Goal: Task Accomplishment & Management: Manage account settings

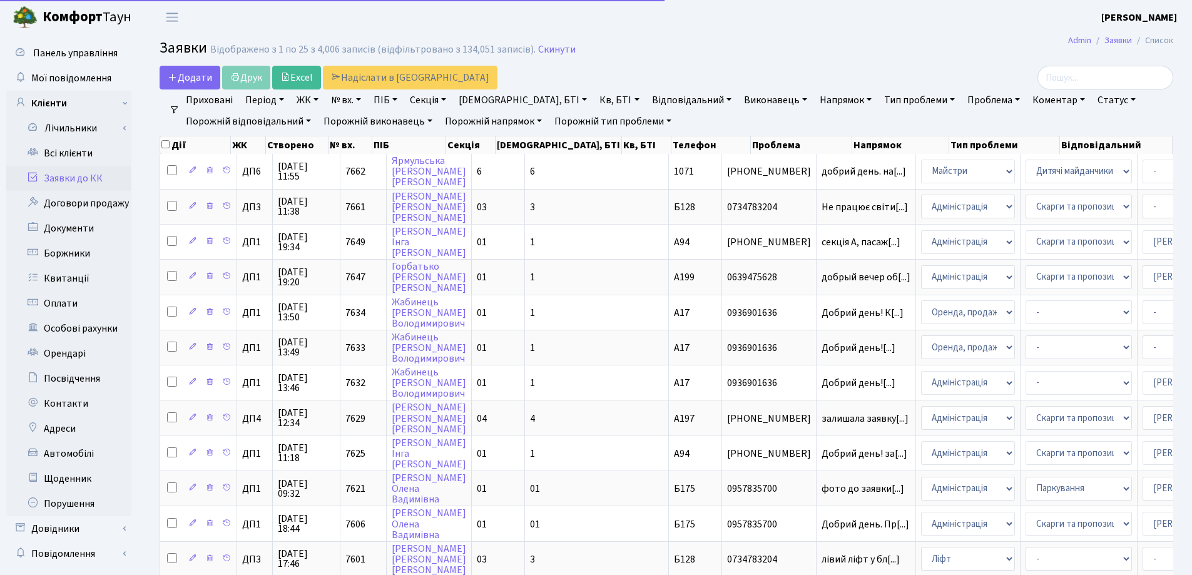
select select "25"
click at [76, 181] on link "Заявки до КК" at bounding box center [68, 178] width 125 height 25
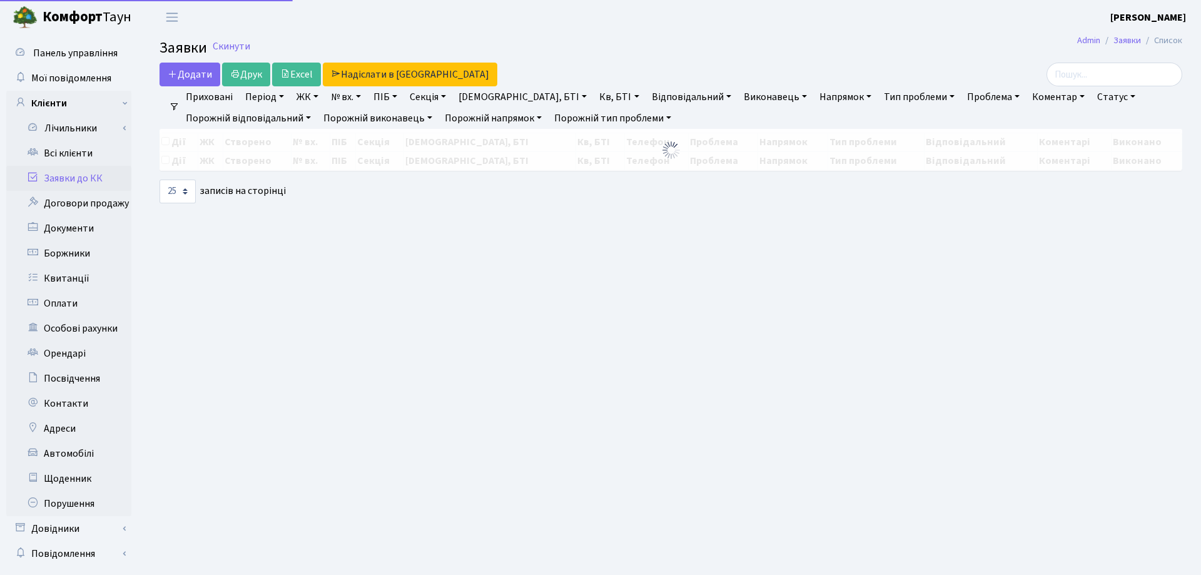
select select "25"
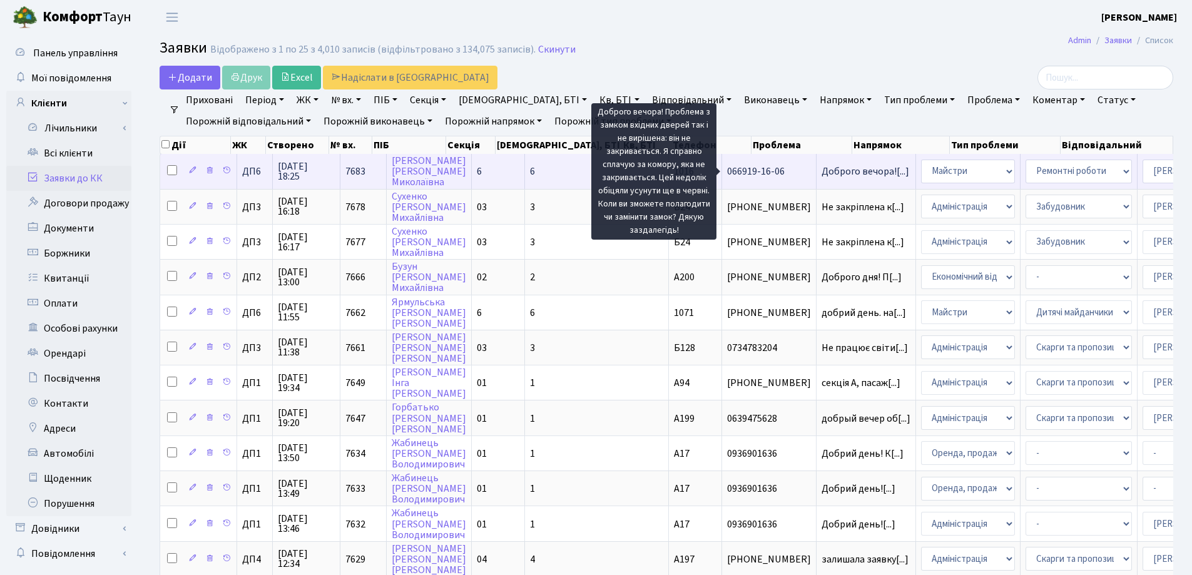
click at [822, 175] on span "Доброго вечора![...]" at bounding box center [866, 172] width 88 height 14
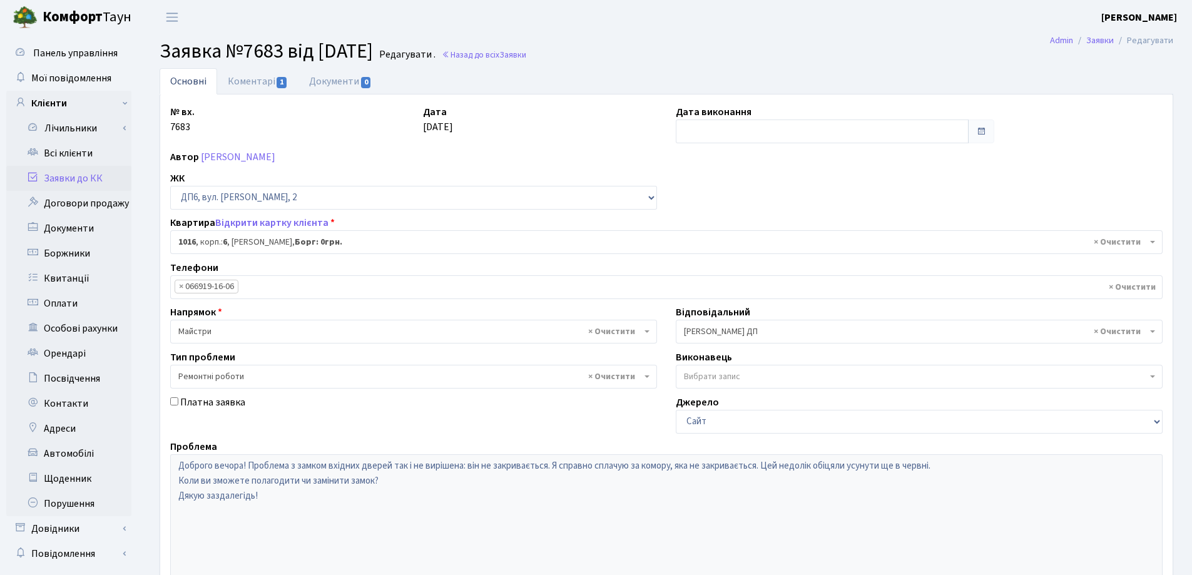
select select "46888"
select select "62"
click at [250, 81] on link "Коментарі 1" at bounding box center [257, 81] width 81 height 26
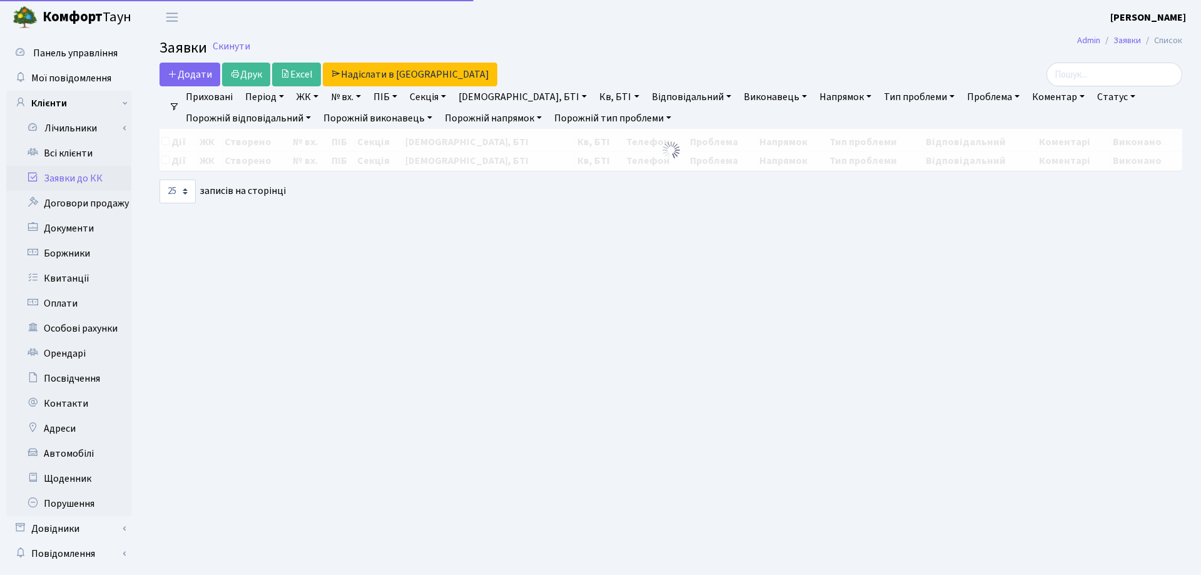
select select "25"
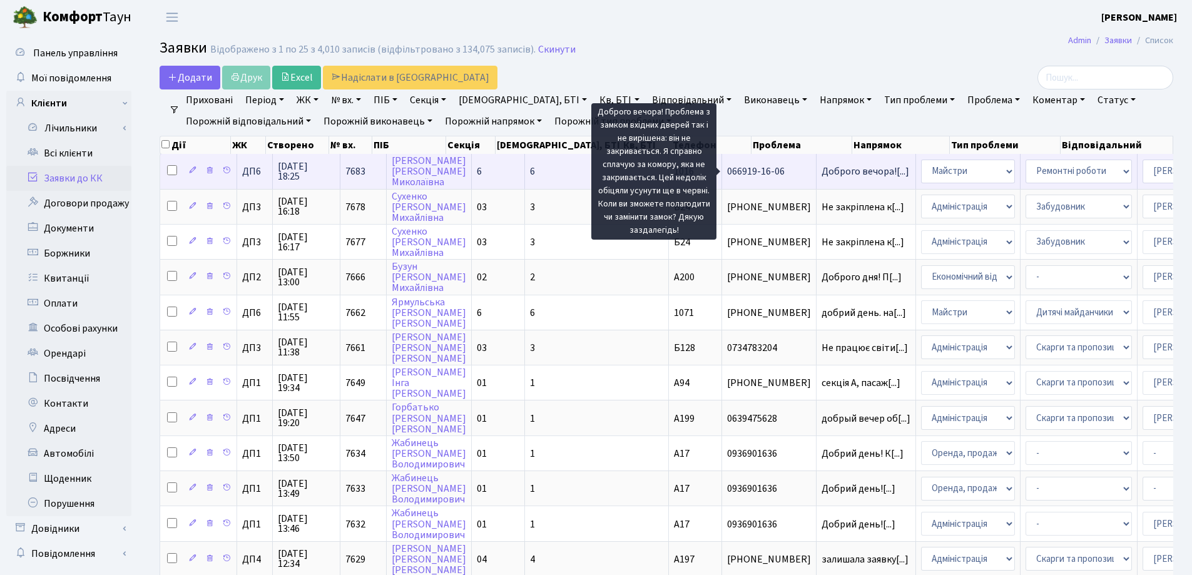
click at [822, 172] on span "Доброго вечора![...]" at bounding box center [866, 172] width 88 height 14
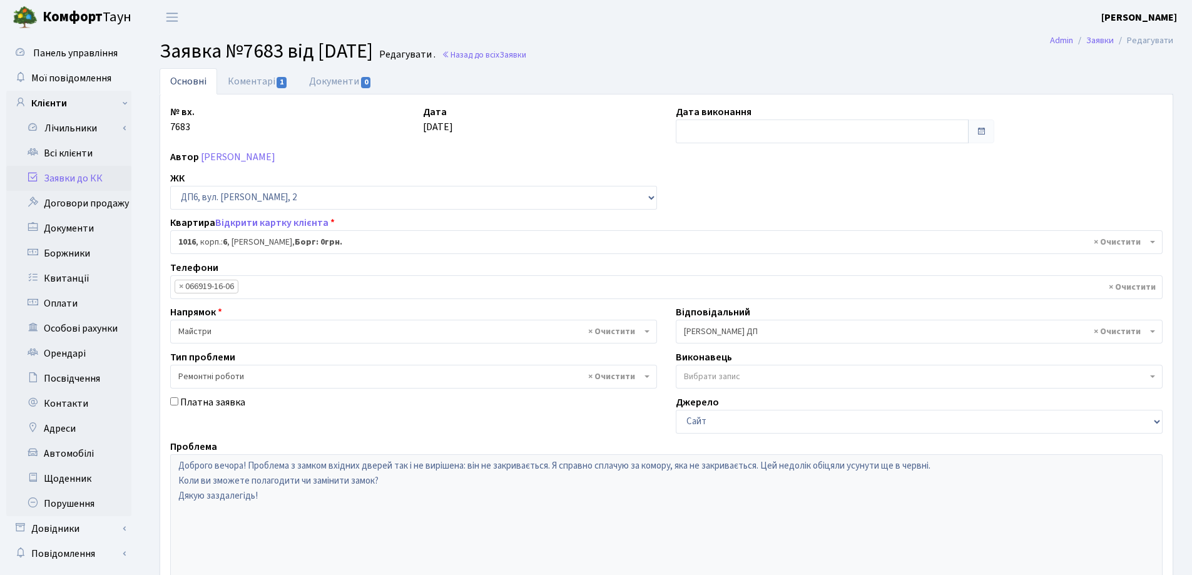
select select "46888"
select select "62"
click at [264, 79] on link "Коментарі 1" at bounding box center [257, 81] width 81 height 26
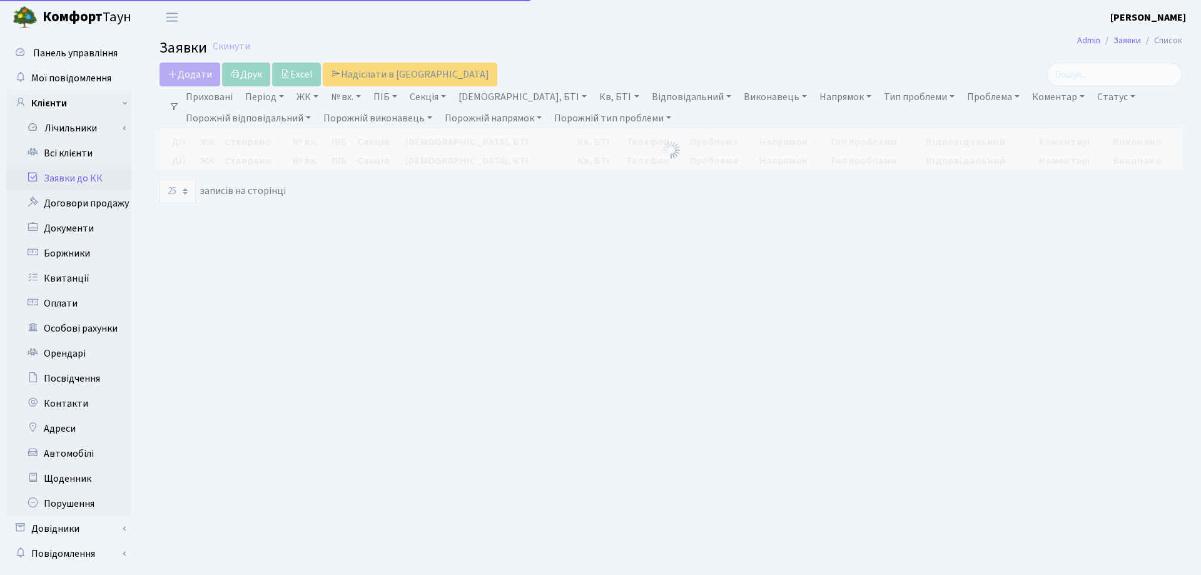
select select "25"
